Goal: Information Seeking & Learning: Compare options

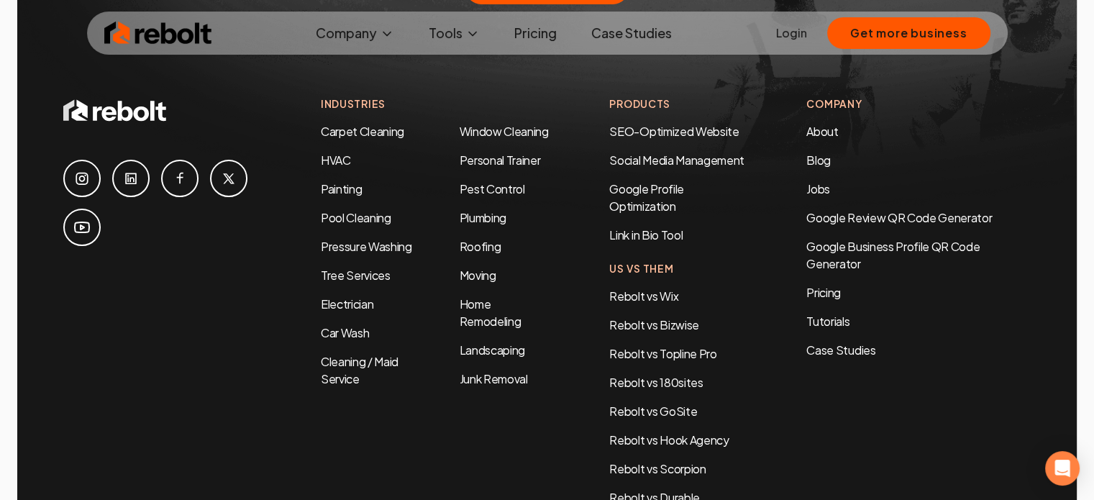
scroll to position [4331, 0]
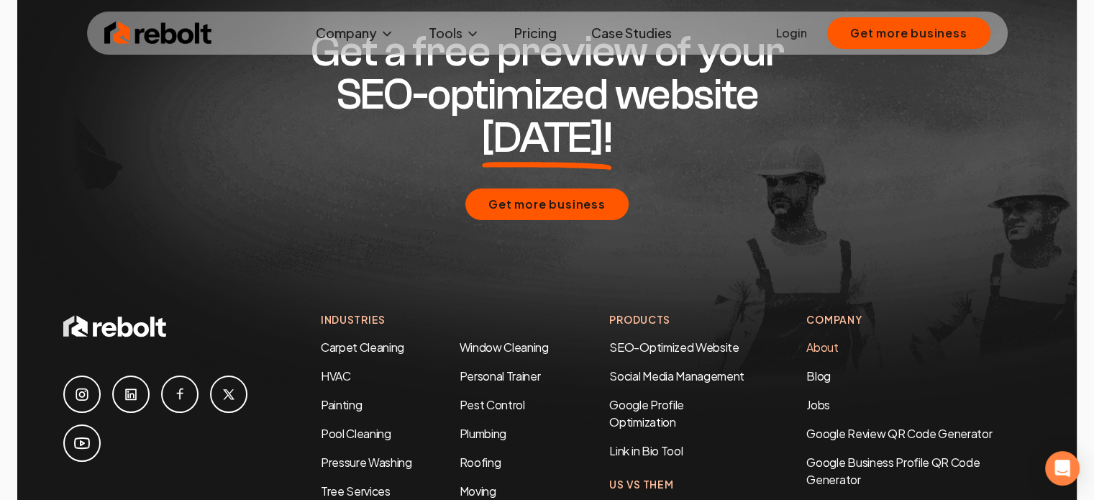
click at [824, 340] on link "About" at bounding box center [823, 347] width 32 height 15
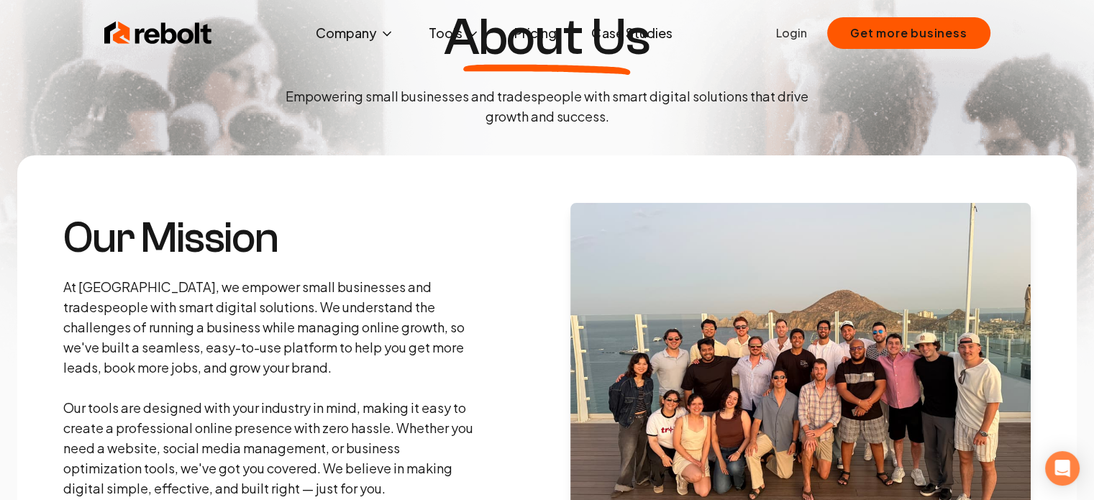
scroll to position [0, 0]
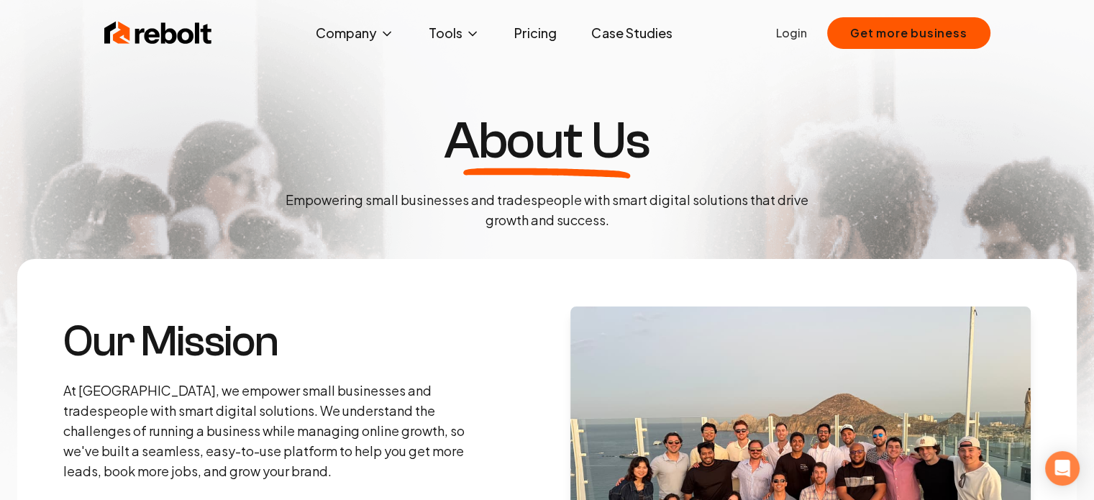
drag, startPoint x: 366, startPoint y: 120, endPoint x: 350, endPoint y: 123, distance: 15.4
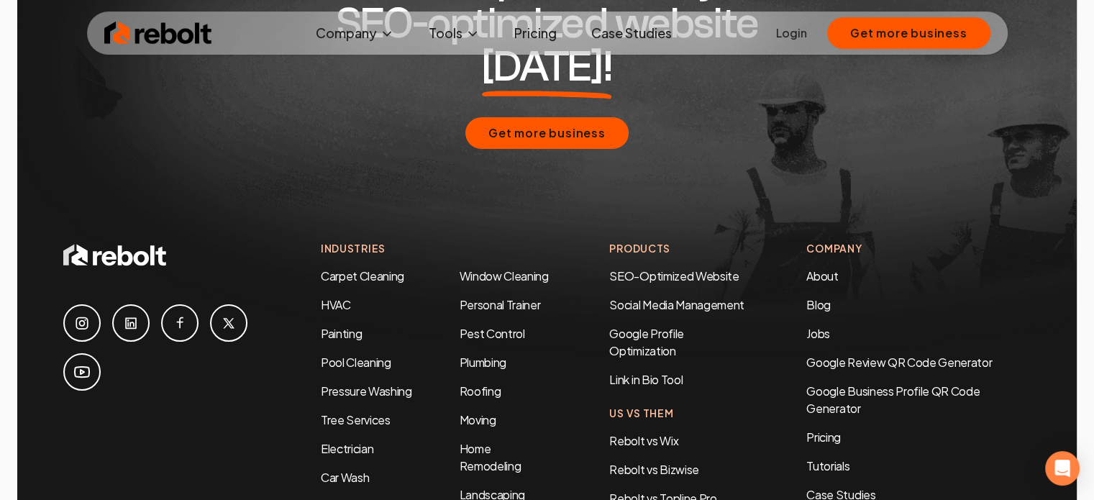
scroll to position [6907, 0]
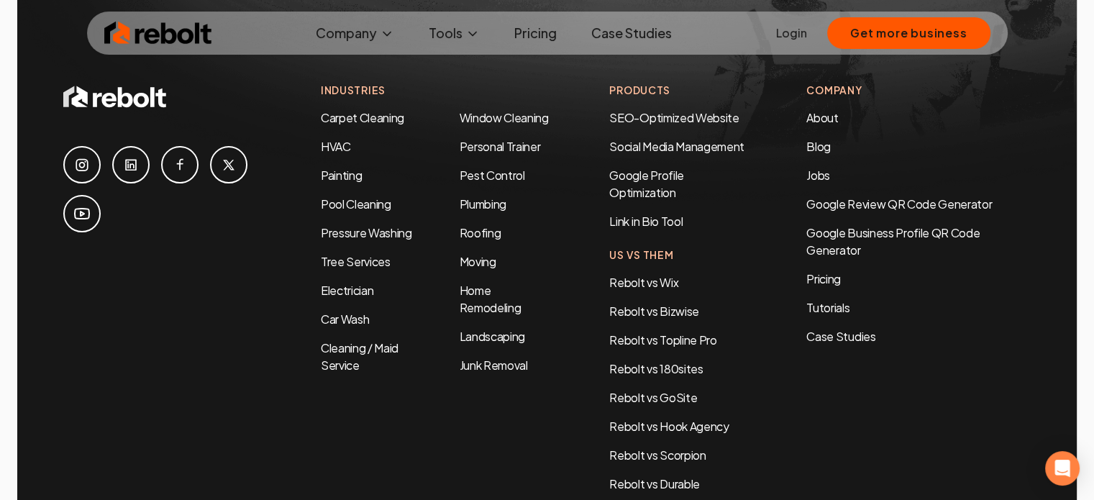
click at [826, 245] on div "Company About Blog Jobs Google Review QR Code Generator Google Business Profile…" at bounding box center [919, 214] width 224 height 263
click at [832, 271] on link "Pricing" at bounding box center [919, 279] width 224 height 17
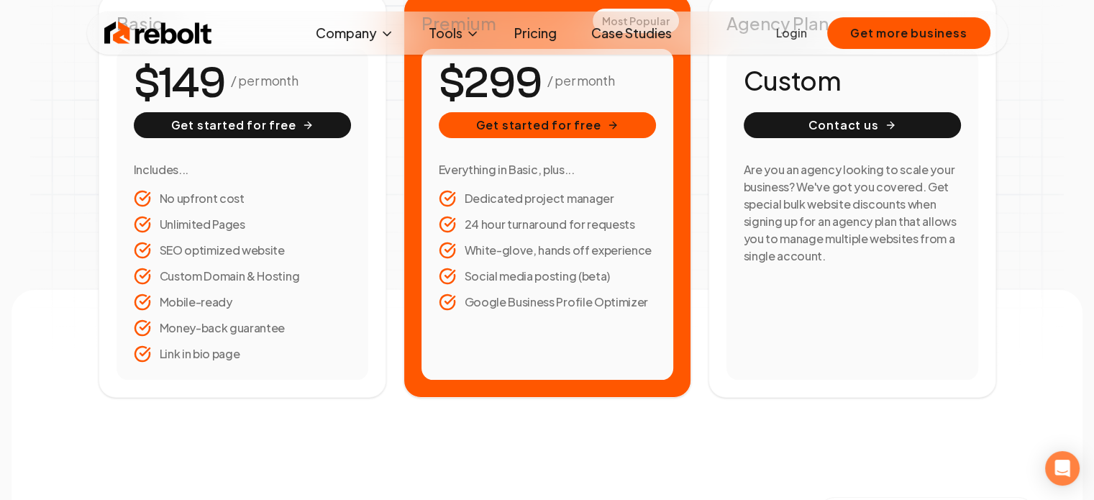
scroll to position [216, 0]
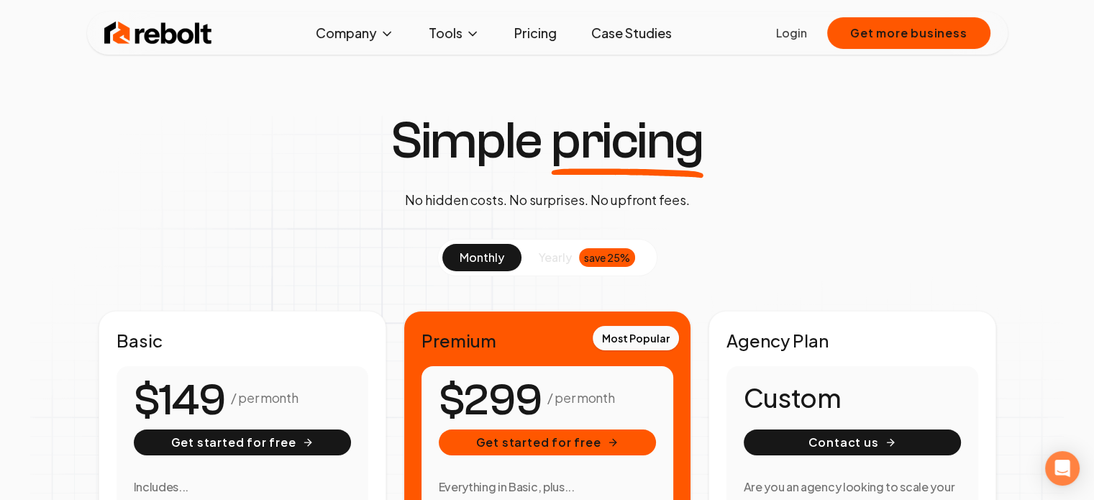
scroll to position [288, 0]
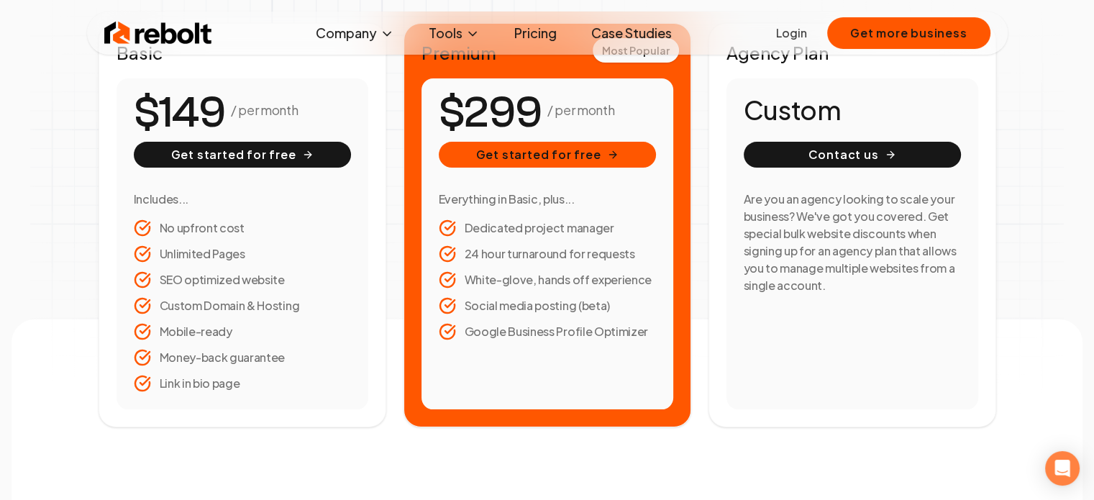
click at [523, 111] on span "9" at bounding box center [528, 113] width 27 height 54
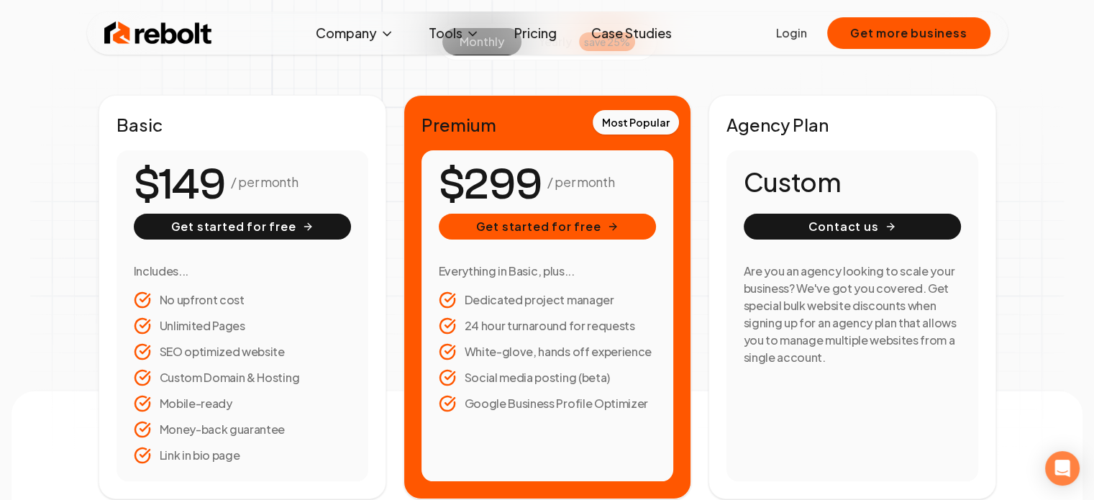
scroll to position [216, 0]
click at [636, 120] on div "Most Popular" at bounding box center [636, 122] width 86 height 24
click at [469, 114] on h2 "Premium" at bounding box center [548, 124] width 252 height 23
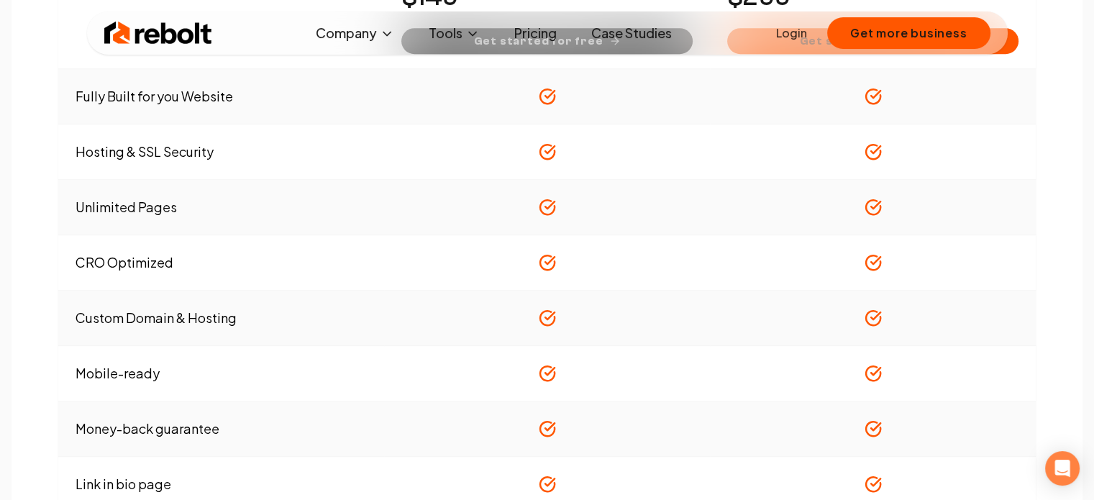
scroll to position [935, 0]
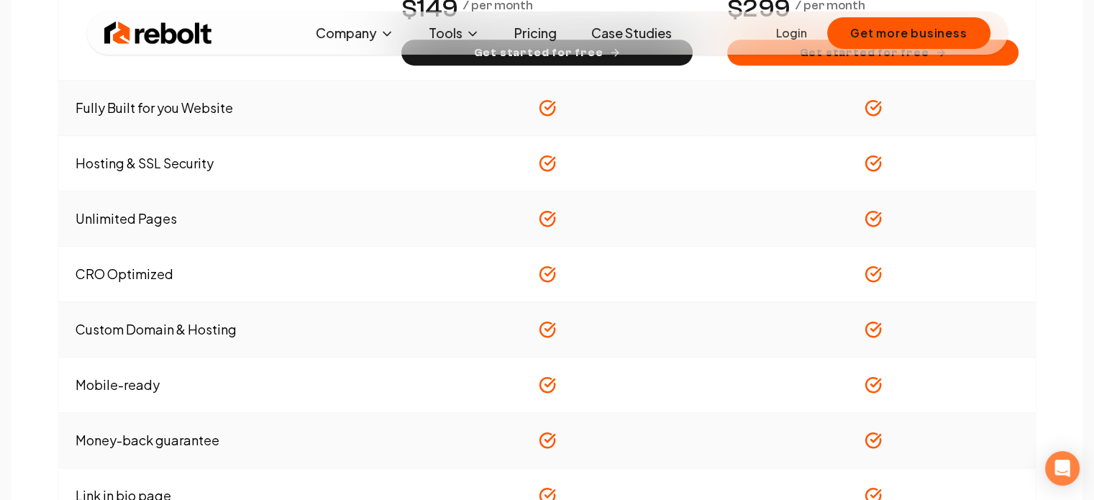
click at [95, 276] on td "CRO Optimized" at bounding box center [221, 274] width 326 height 55
drag, startPoint x: 70, startPoint y: 271, endPoint x: 209, endPoint y: 281, distance: 140.0
click at [209, 281] on td "CRO Optimized" at bounding box center [221, 274] width 326 height 55
copy td "CRO Optimized"
